Goal: Task Accomplishment & Management: Use online tool/utility

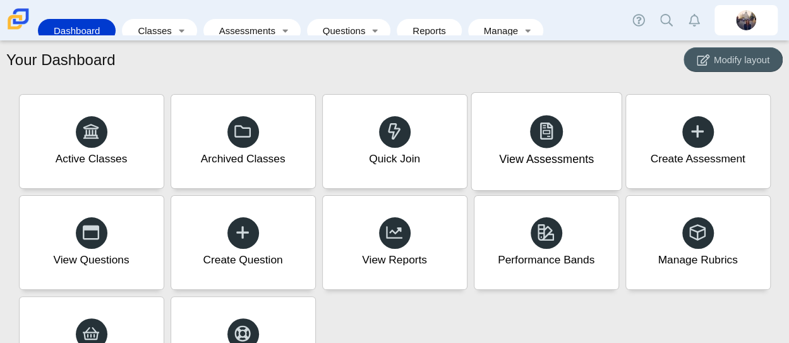
click at [551, 141] on div at bounding box center [546, 131] width 33 height 33
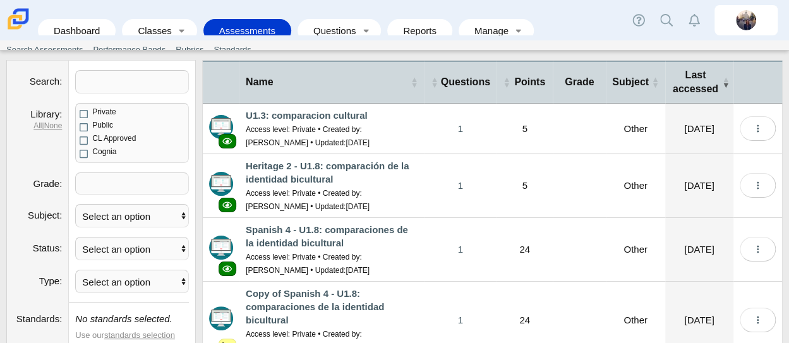
scroll to position [126, 0]
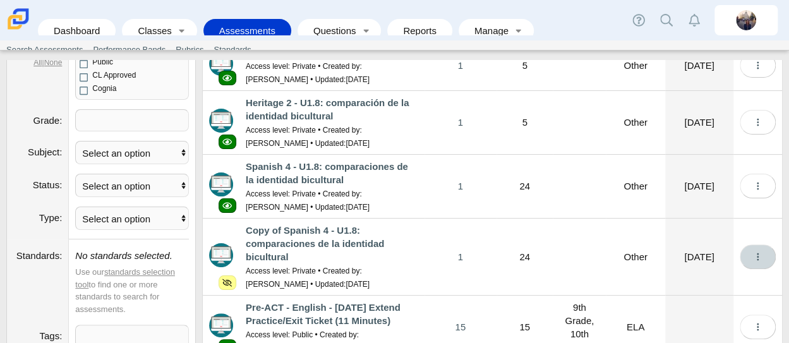
click at [756, 261] on button "More options" at bounding box center [757, 256] width 36 height 25
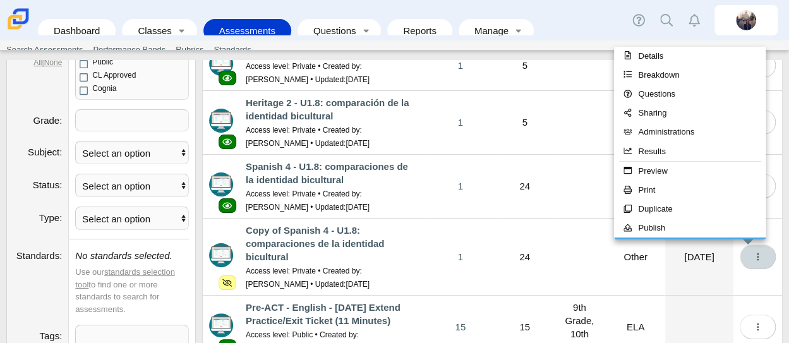
click at [756, 261] on button "More options" at bounding box center [757, 256] width 36 height 25
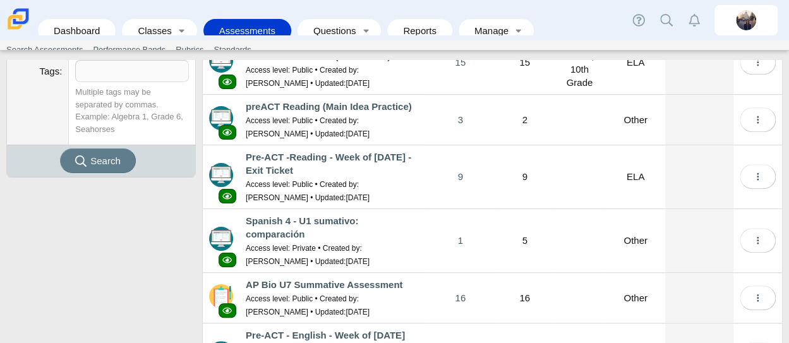
scroll to position [442, 0]
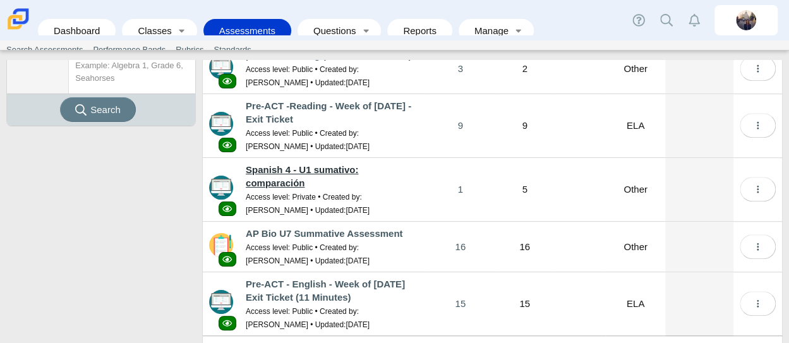
click at [358, 167] on link "Spanish 4 - U1 sumativo: comparación" at bounding box center [302, 176] width 112 height 24
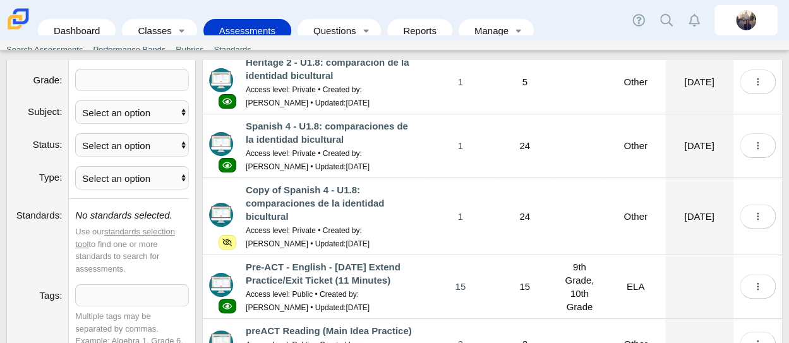
scroll to position [0, 0]
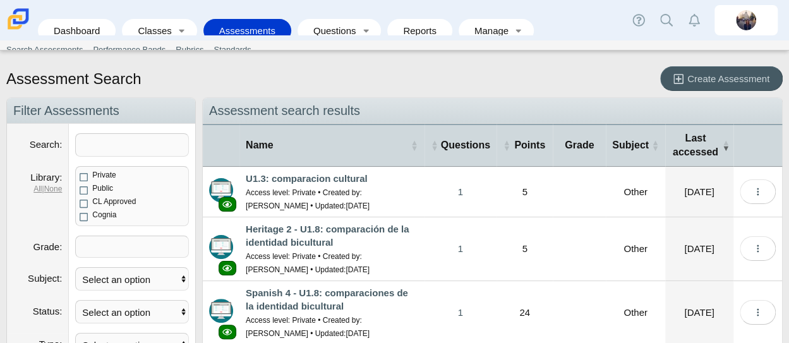
click at [256, 22] on link "Assessments" at bounding box center [247, 30] width 75 height 23
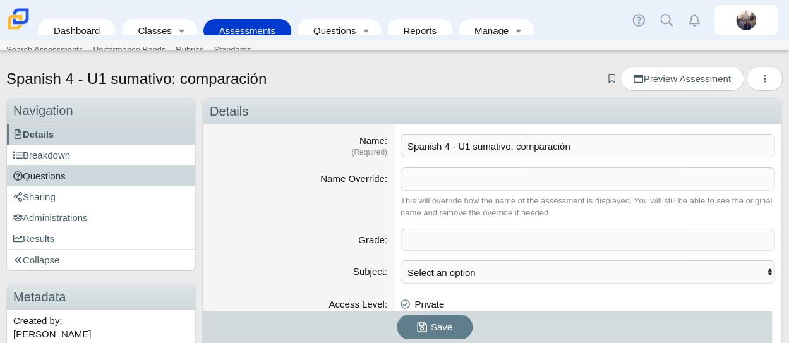
click at [67, 173] on link "Questions" at bounding box center [101, 175] width 188 height 21
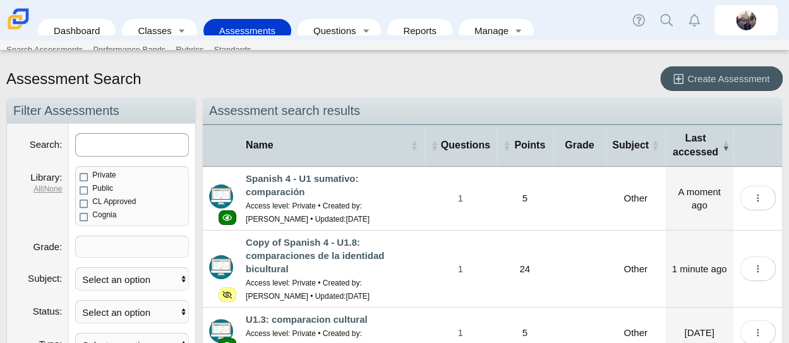
click at [170, 146] on input "Search" at bounding box center [132, 144] width 114 height 23
type input "Spanish 4 - U1 sumativo: multiple choice"
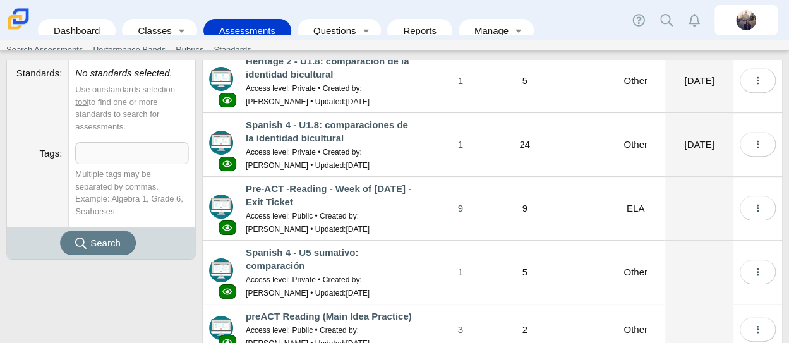
scroll to position [316, 0]
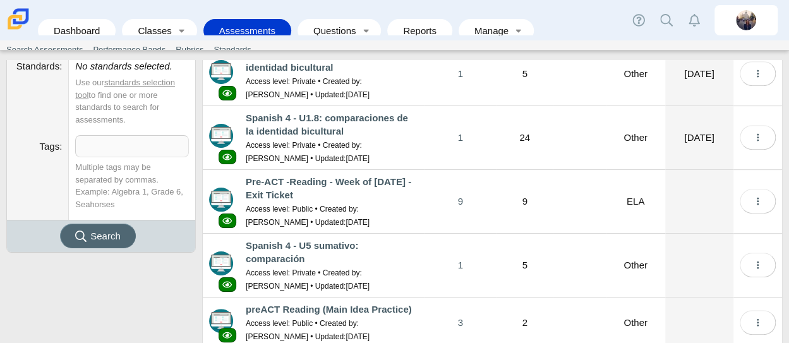
click at [116, 235] on span "Search" at bounding box center [105, 235] width 30 height 11
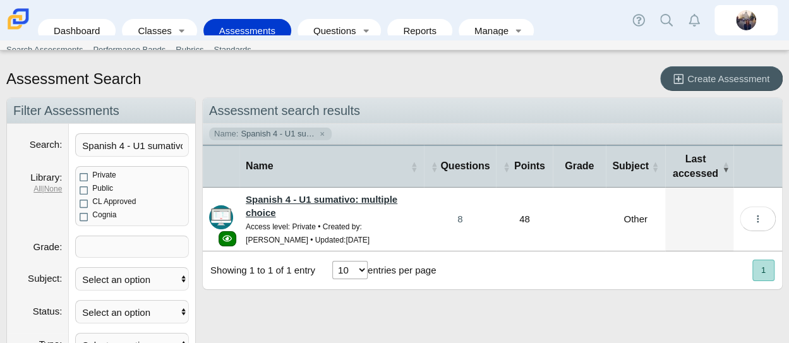
click at [374, 199] on link "Spanish 4 - U1 sumativo: multiple choice" at bounding box center [322, 206] width 152 height 24
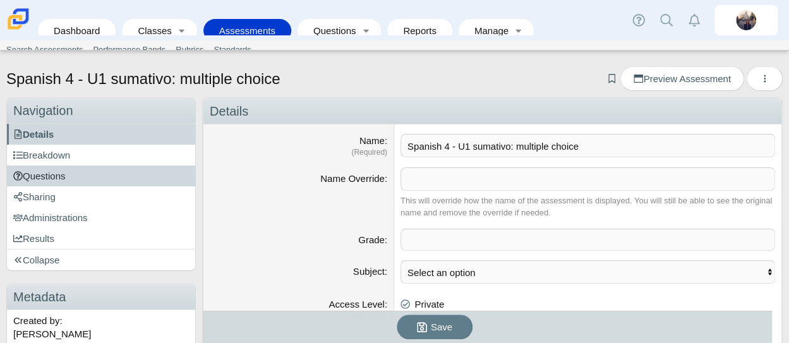
click at [56, 170] on span "Questions" at bounding box center [39, 175] width 52 height 11
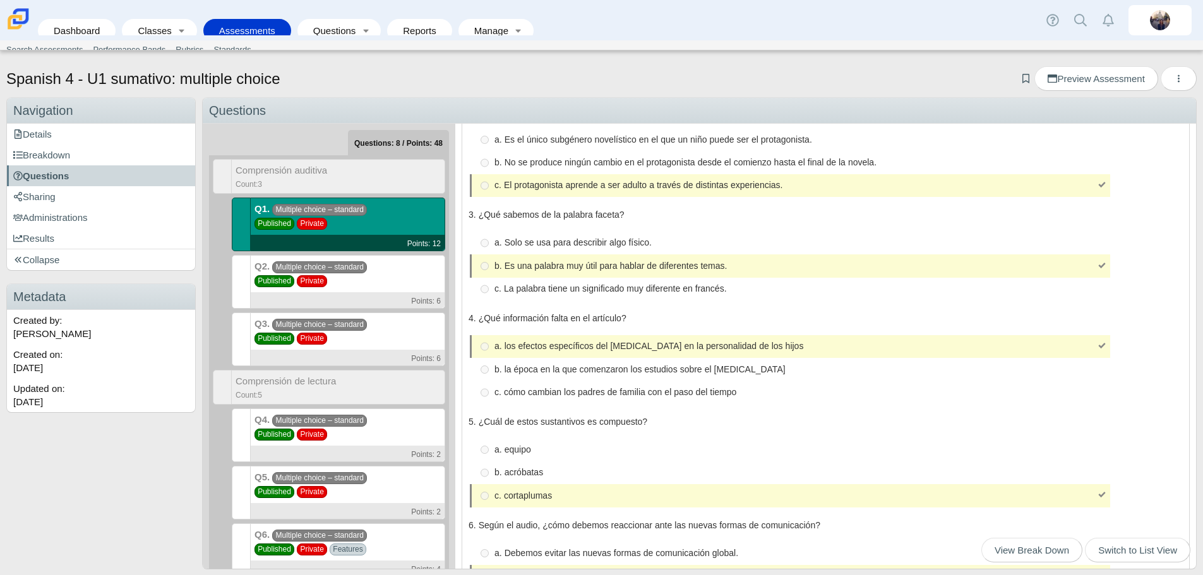
scroll to position [189, 0]
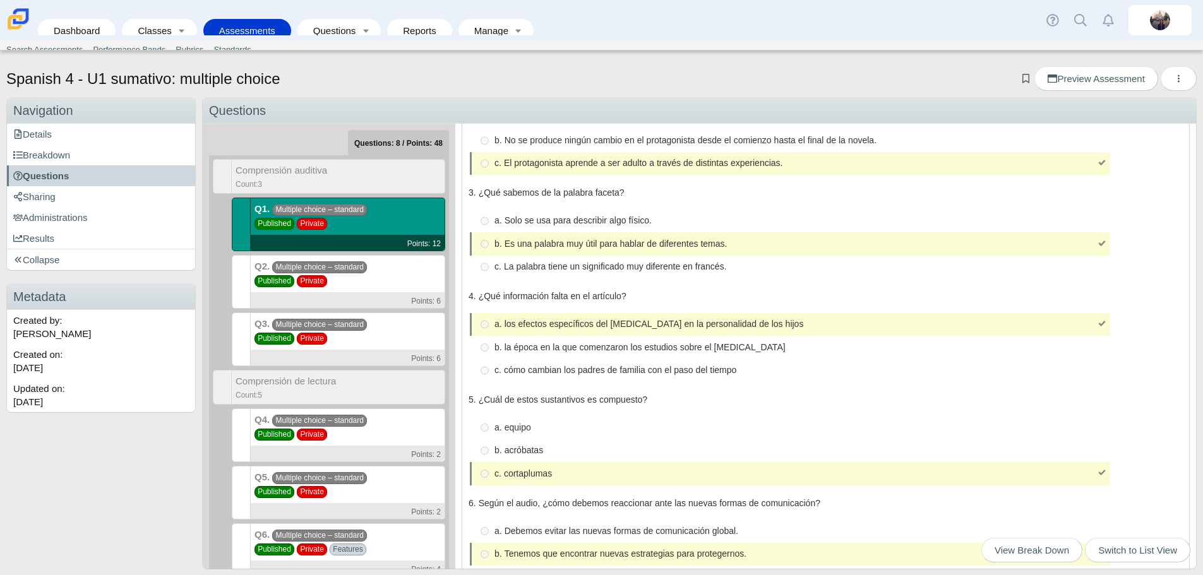
click at [390, 273] on div "Q2. Multiple choice – standard Published Private Points: 6" at bounding box center [348, 282] width 194 height 54
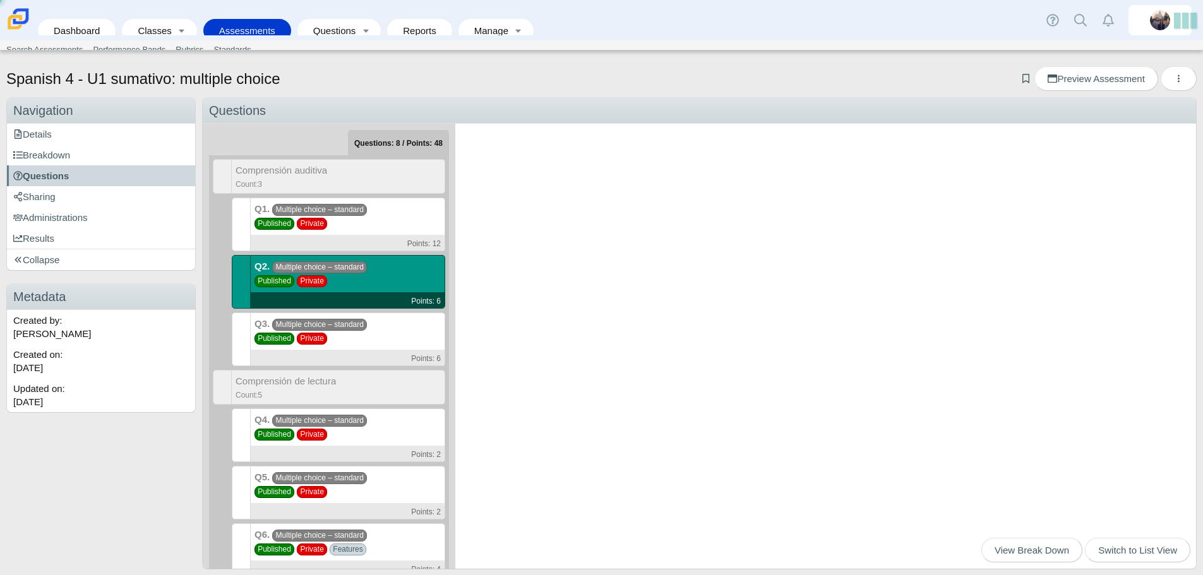
scroll to position [0, 0]
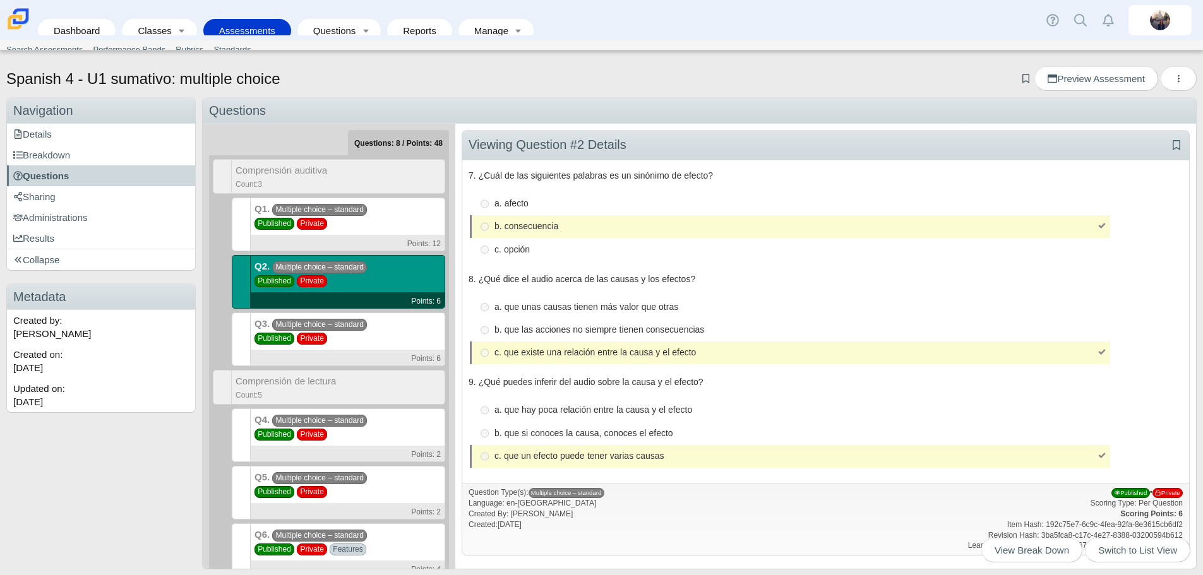
click at [398, 329] on div "Q3. Multiple choice – standard Published Private Points: 6" at bounding box center [348, 340] width 194 height 54
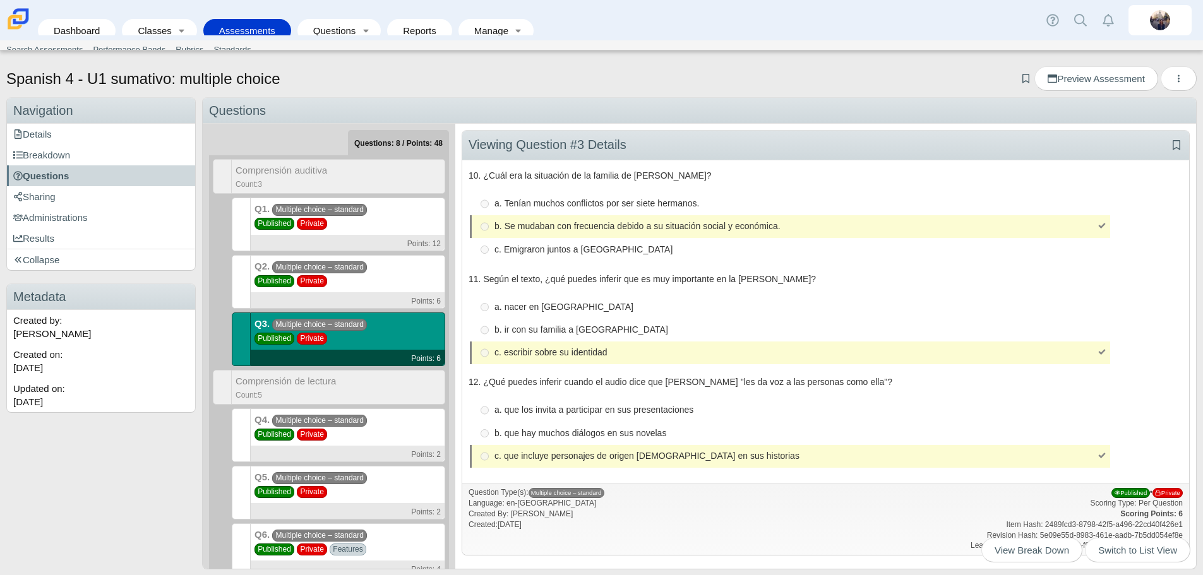
click at [372, 423] on div "Q4. Multiple choice – standard Published Private Points: 2" at bounding box center [348, 435] width 194 height 54
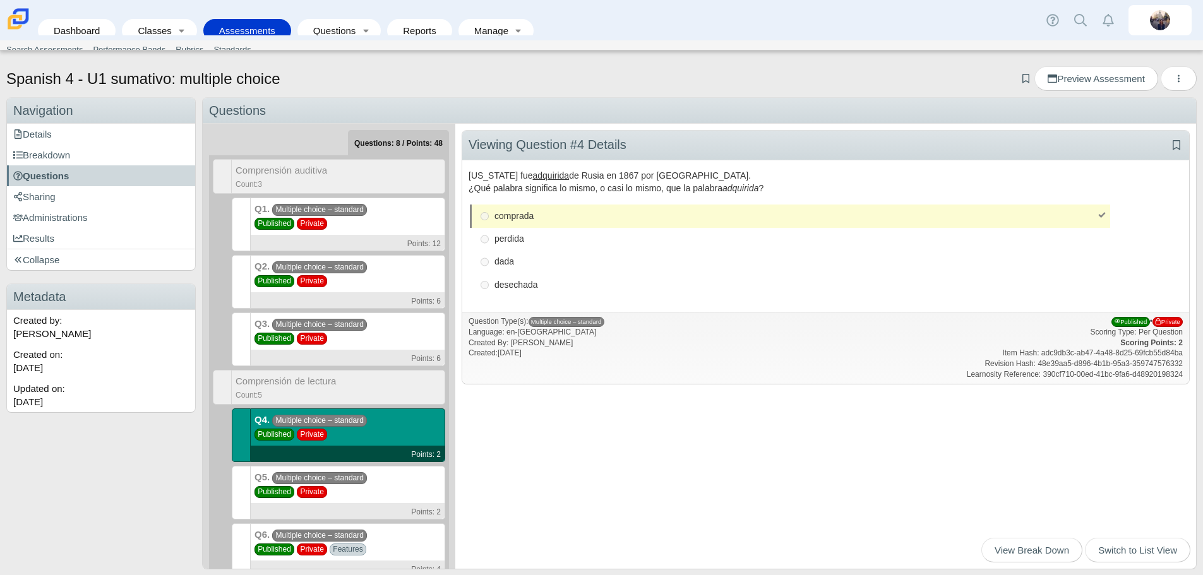
click at [379, 480] on div "Q5. Multiple choice – standard Published Private Points: 2" at bounding box center [348, 493] width 194 height 54
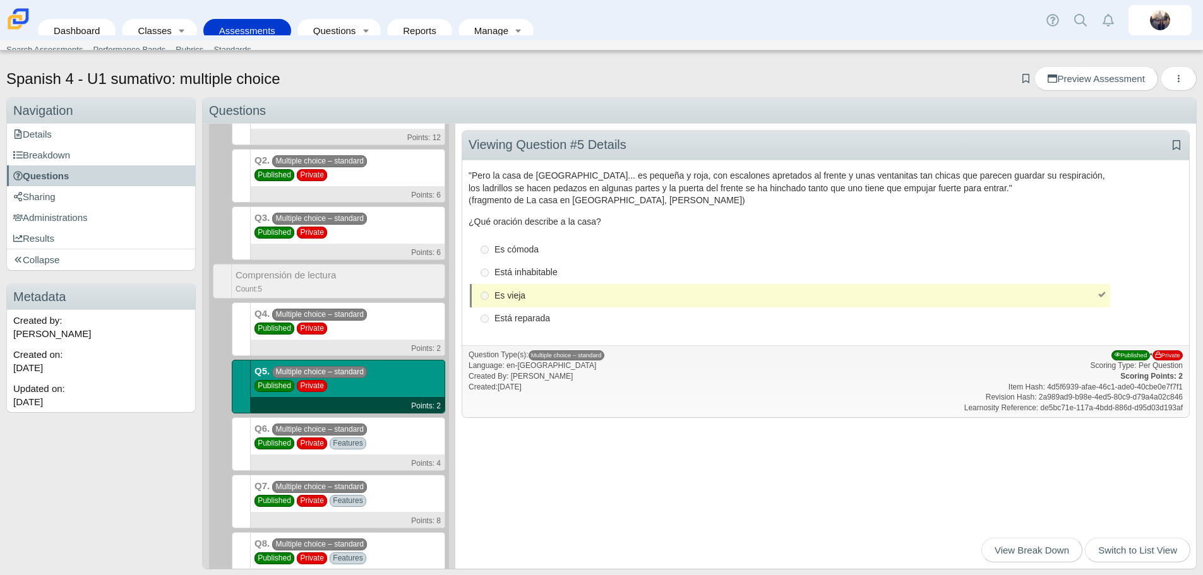
scroll to position [126, 0]
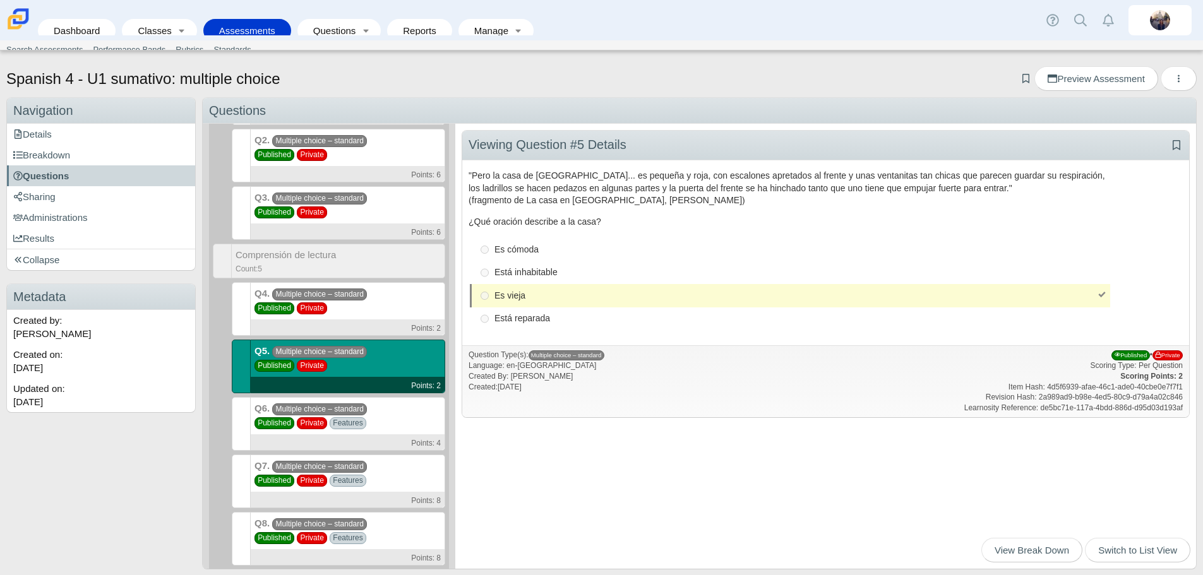
click at [396, 415] on div "Q6. Multiple choice – standard Published Private Features Points: 4" at bounding box center [348, 424] width 194 height 54
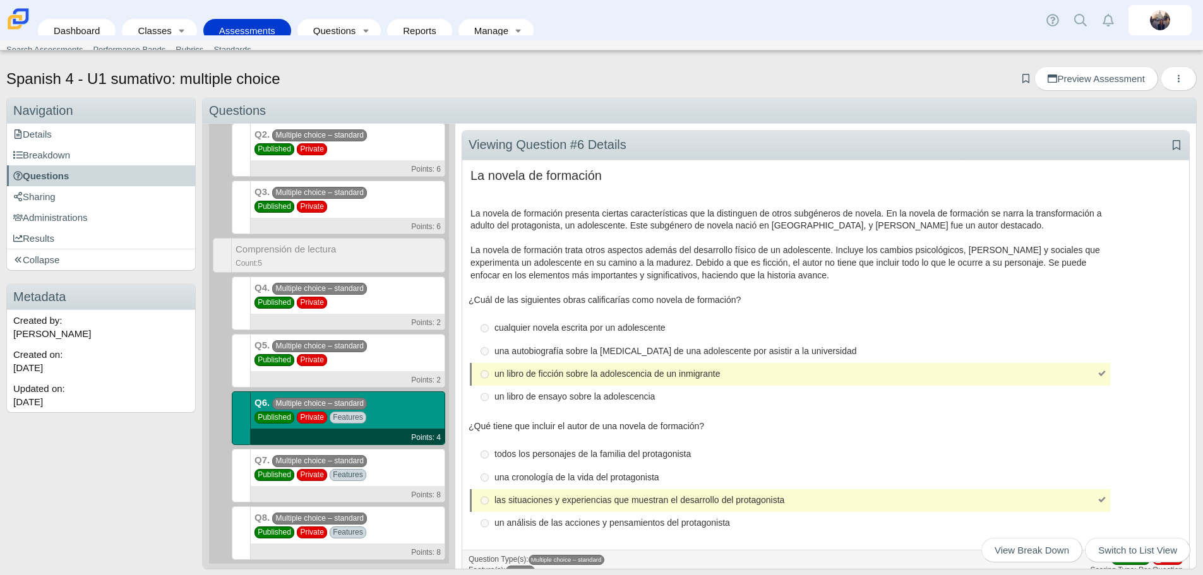
scroll to position [133, 0]
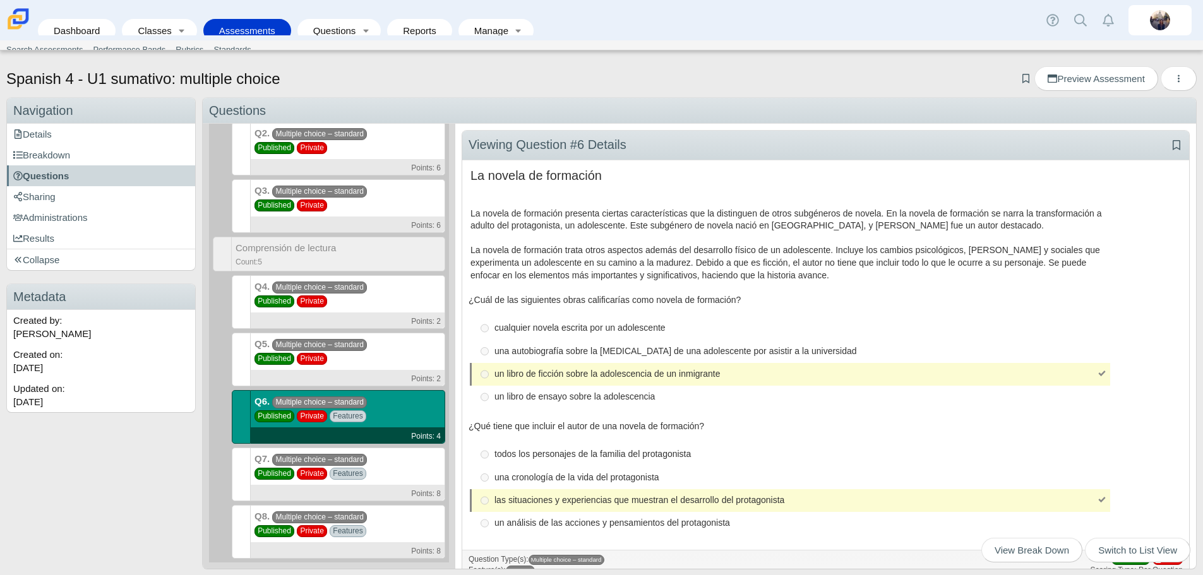
click at [377, 463] on div "Q7. Multiple choice – standard Published Private Features Points: 8" at bounding box center [348, 475] width 194 height 54
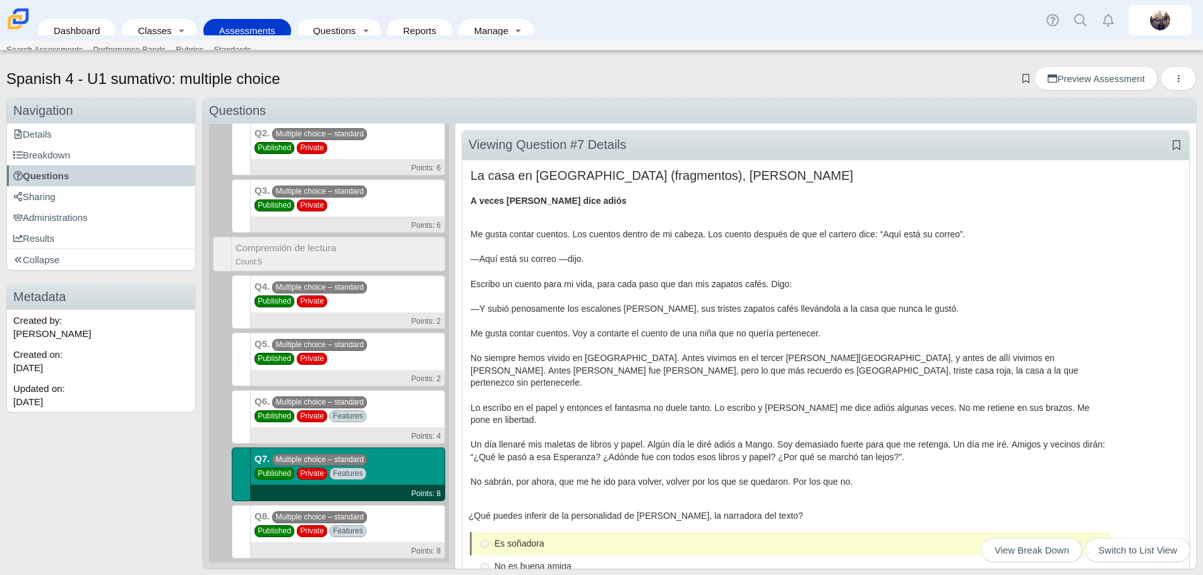
click at [383, 527] on div "Q8. Multiple choice – standard Published Private Features Points: 8" at bounding box center [348, 532] width 194 height 54
